Goal: Answer question/provide support

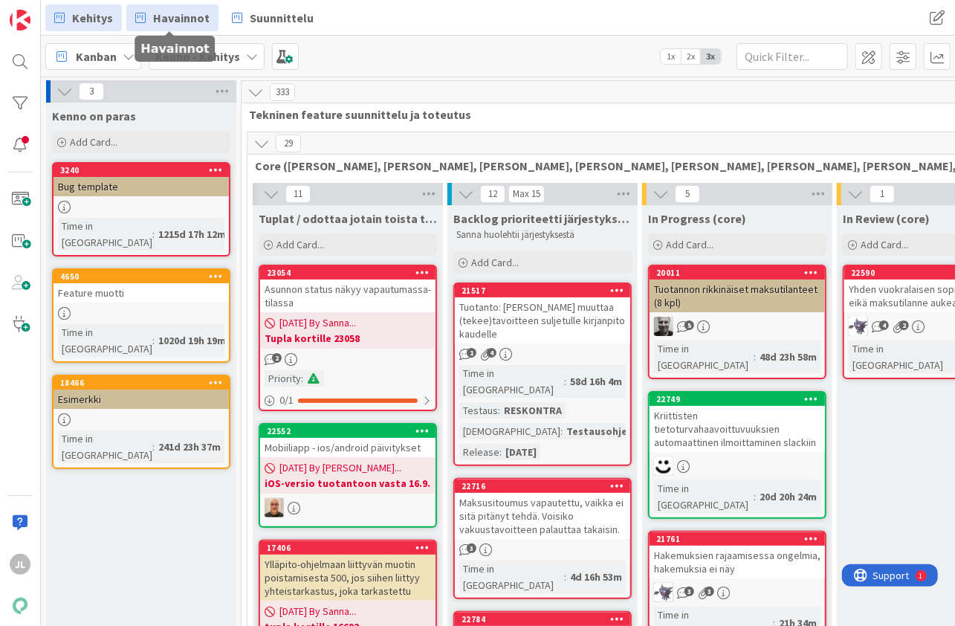
click at [170, 16] on span "Havainnot" at bounding box center [181, 18] width 56 height 18
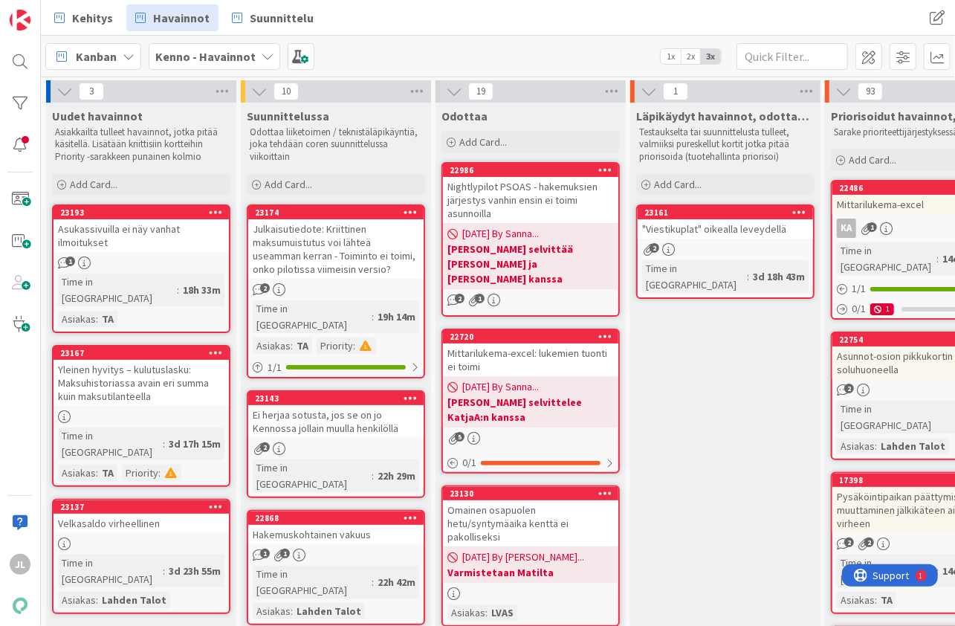
click at [135, 233] on div "Asukassivuilla ei näy vanhat ilmoitukset" at bounding box center [141, 235] width 175 height 33
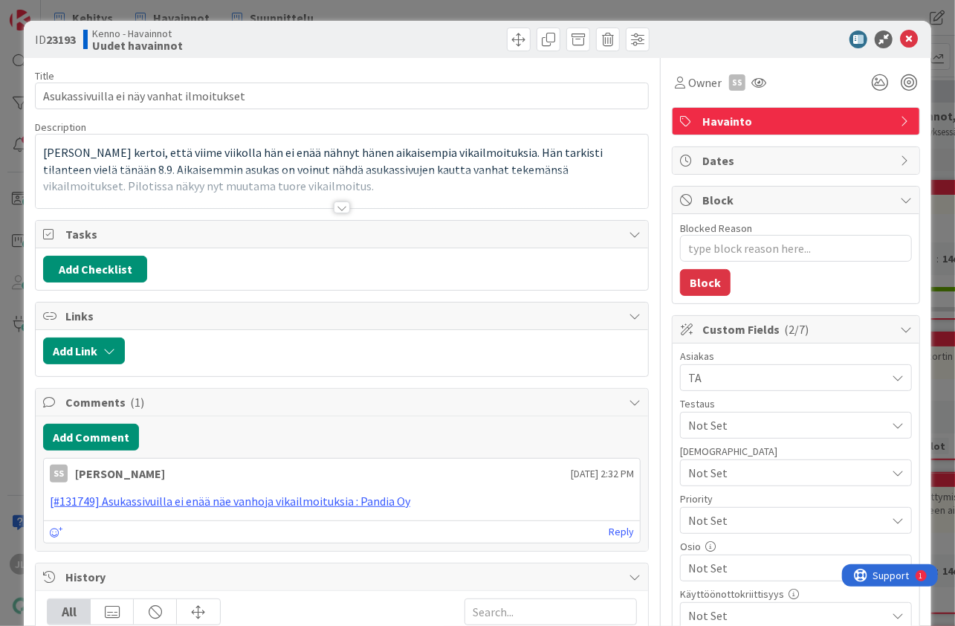
click at [229, 172] on div at bounding box center [342, 189] width 612 height 38
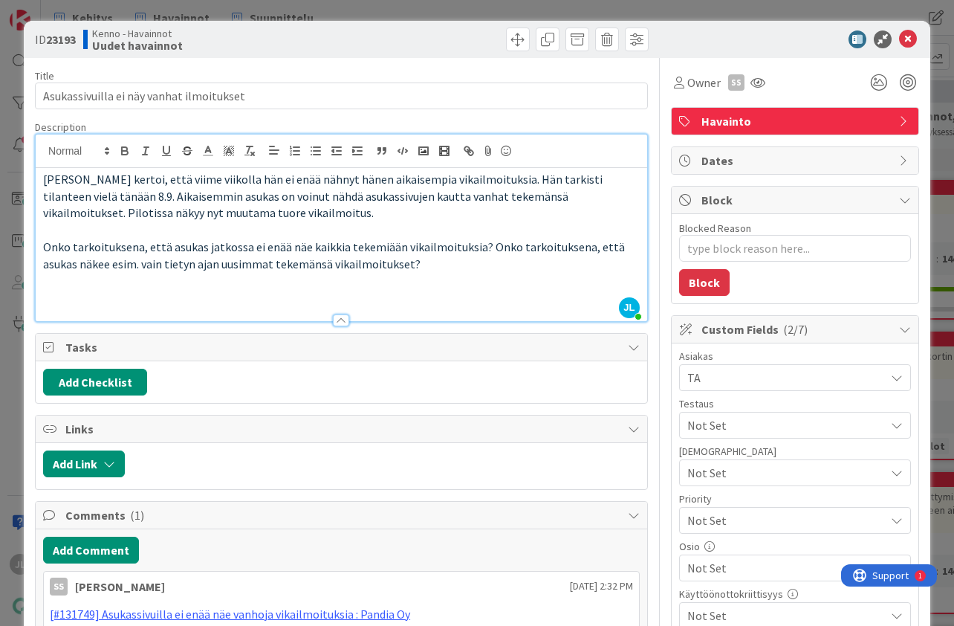
type textarea "x"
